Goal: Navigation & Orientation: Find specific page/section

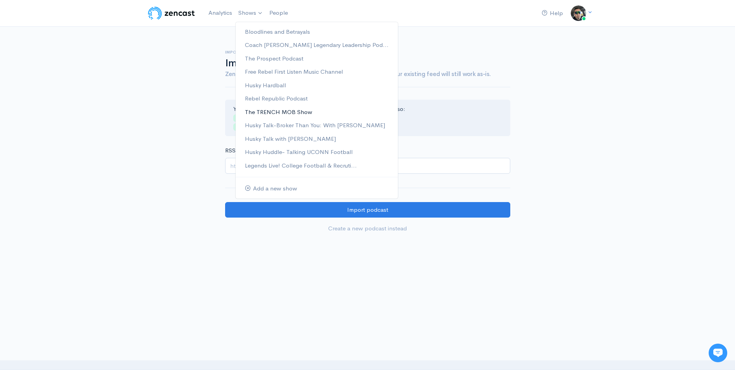
click at [301, 112] on link "The TRENCH MOB Show" at bounding box center [317, 112] width 162 height 14
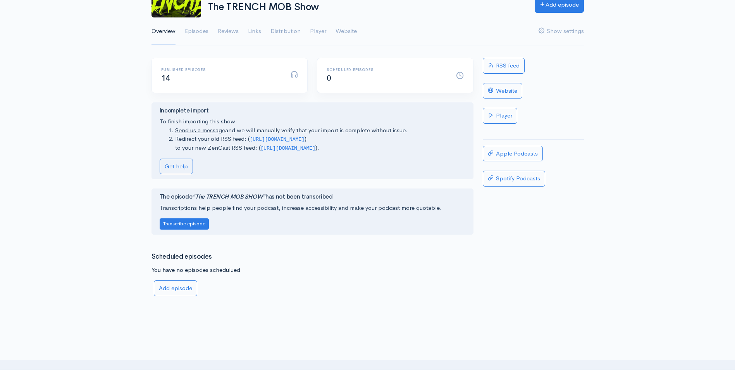
scroll to position [81, 0]
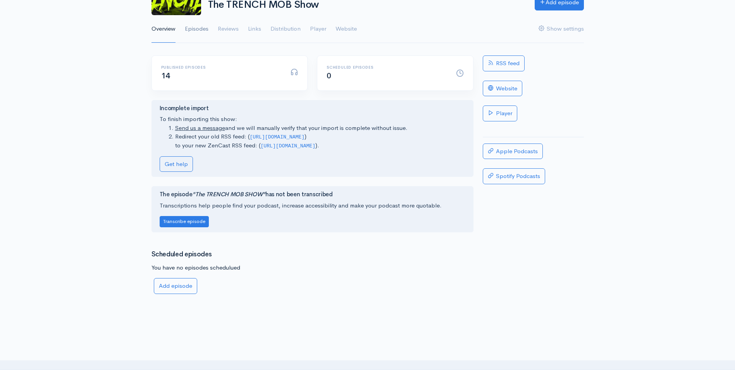
click at [201, 28] on link "Episodes" at bounding box center [197, 29] width 24 height 28
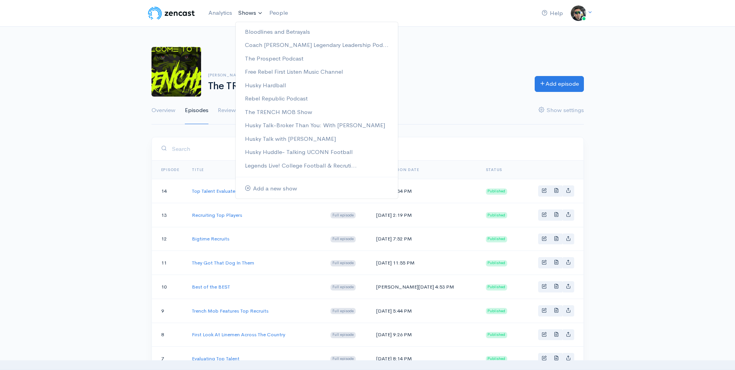
click at [245, 13] on link "Shows" at bounding box center [250, 13] width 31 height 17
click at [271, 122] on link "Husky Talk-Broker Than You: With [PERSON_NAME]" at bounding box center [317, 126] width 162 height 14
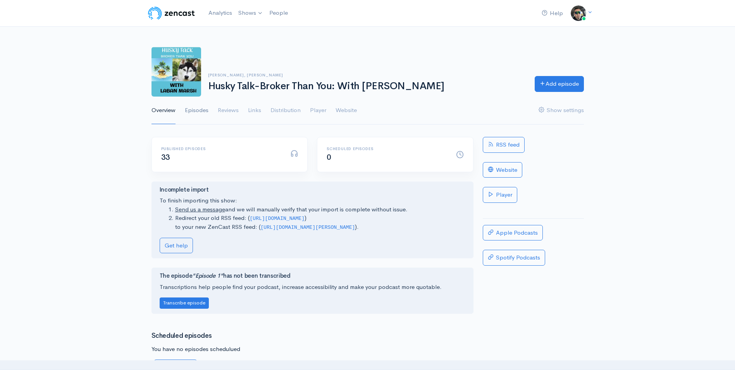
click at [194, 109] on link "Episodes" at bounding box center [197, 111] width 24 height 28
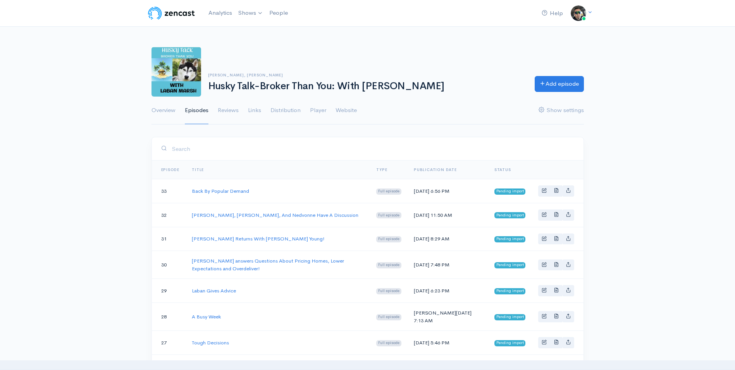
click at [283, 50] on div "[PERSON_NAME], [PERSON_NAME] Husky Talk-Broker Than You: With [PERSON_NAME] Add…" at bounding box center [368, 72] width 442 height 50
